Goal: Register for event/course

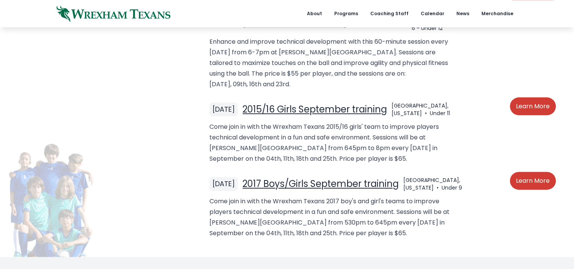
scroll to position [936, 0]
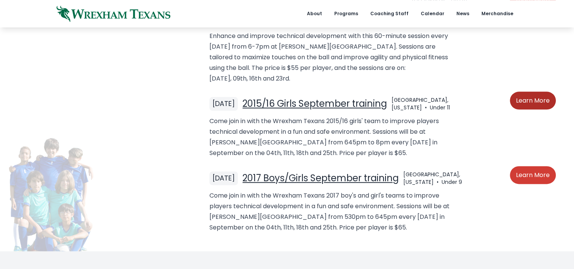
click at [533, 95] on link "Learn More" at bounding box center [533, 100] width 46 height 18
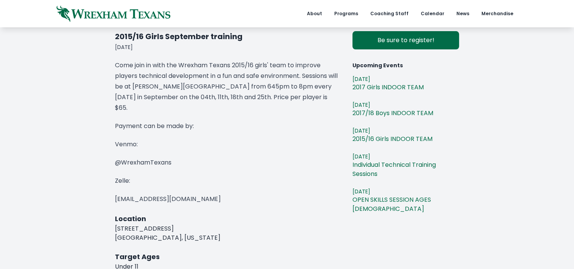
scroll to position [105, 0]
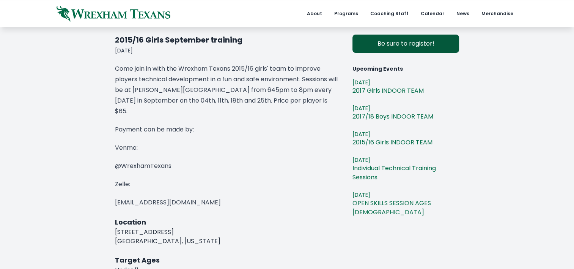
click at [405, 43] on link "Be sure to register!" at bounding box center [405, 44] width 107 height 18
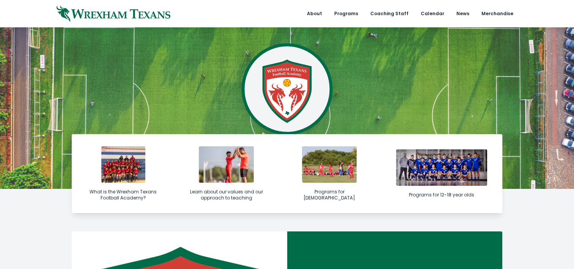
click at [453, 166] on img at bounding box center [441, 167] width 91 height 36
click at [322, 170] on img at bounding box center [329, 164] width 55 height 36
